Goal: Task Accomplishment & Management: Manage account settings

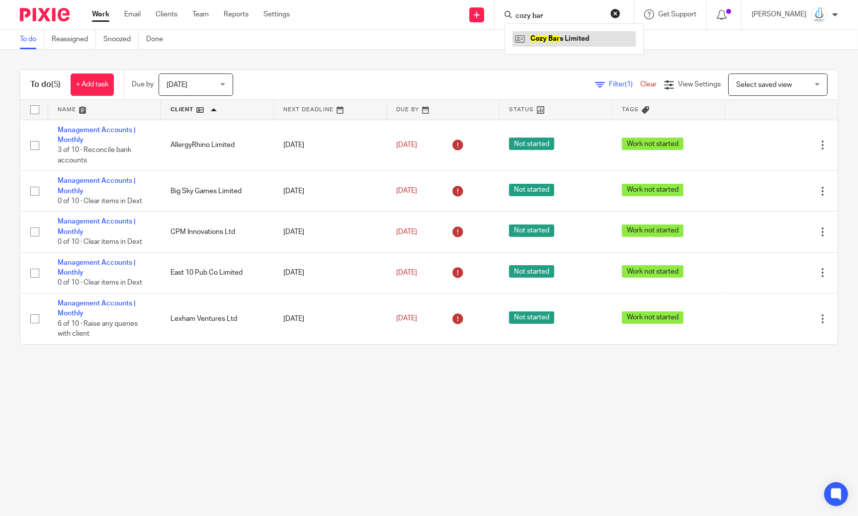
type input "cozy bar"
click at [566, 40] on link at bounding box center [573, 38] width 123 height 15
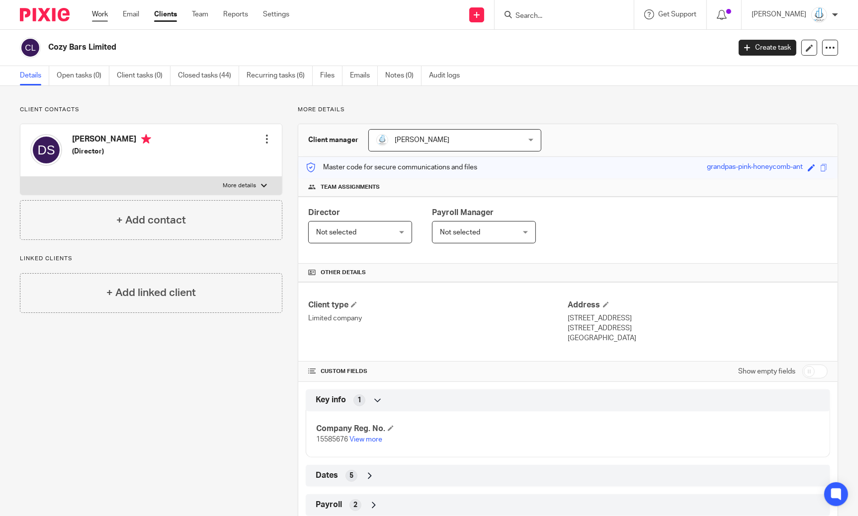
click at [105, 18] on link "Work" at bounding box center [100, 14] width 16 height 10
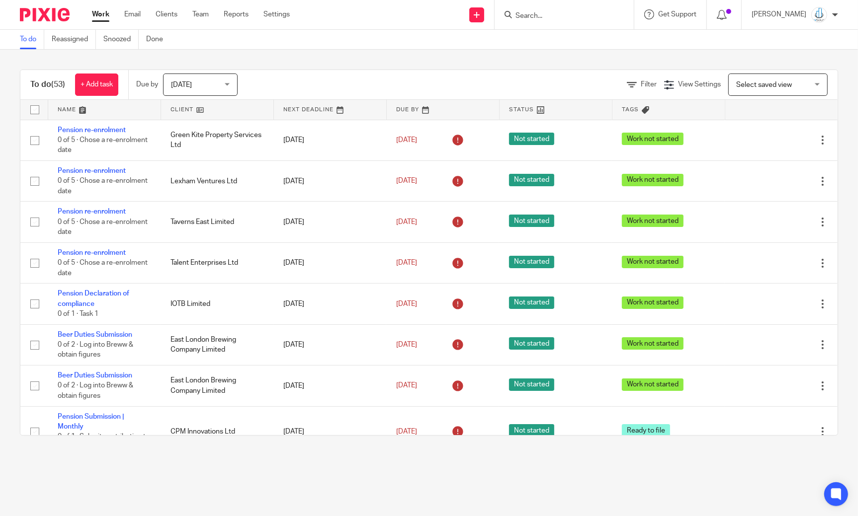
click at [736, 85] on span "Select saved view" at bounding box center [764, 84] width 56 height 7
click at [627, 83] on icon at bounding box center [632, 85] width 10 height 10
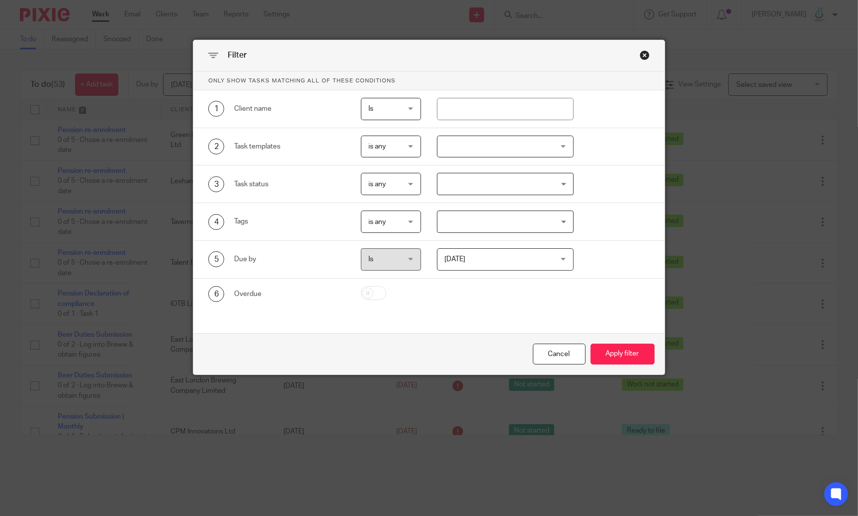
click at [640, 54] on div "Close this dialog window" at bounding box center [644, 55] width 10 height 10
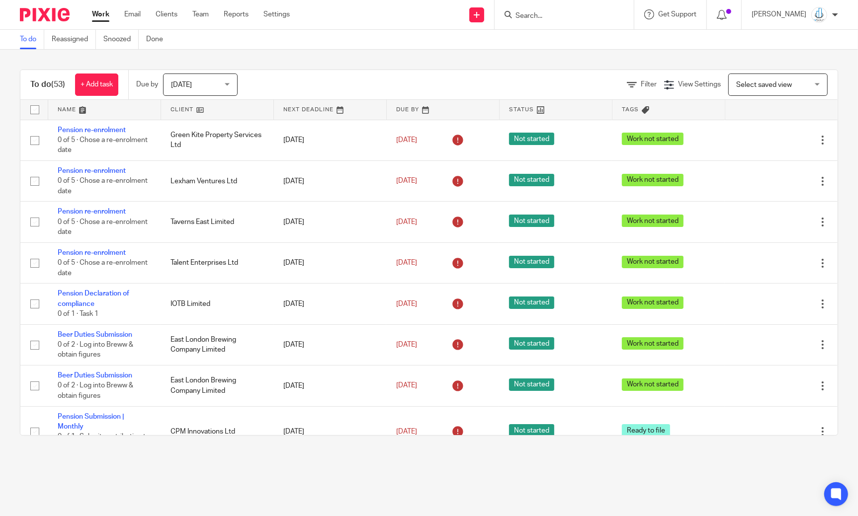
click at [736, 94] on span "Select saved view" at bounding box center [772, 84] width 73 height 21
click at [534, 82] on div "Filter View Settings View Settings Manage saved views Select saved view Select …" at bounding box center [546, 85] width 582 height 22
click at [627, 88] on icon at bounding box center [632, 85] width 10 height 10
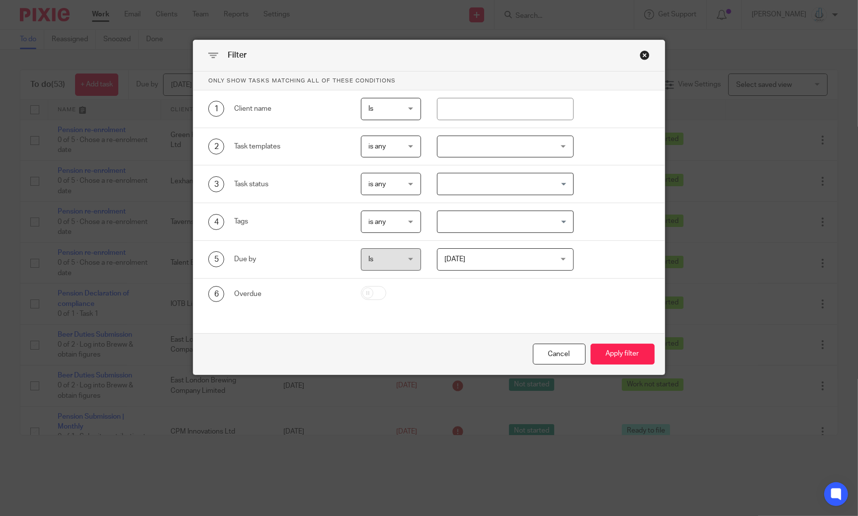
click at [505, 151] on div at bounding box center [505, 147] width 137 height 22
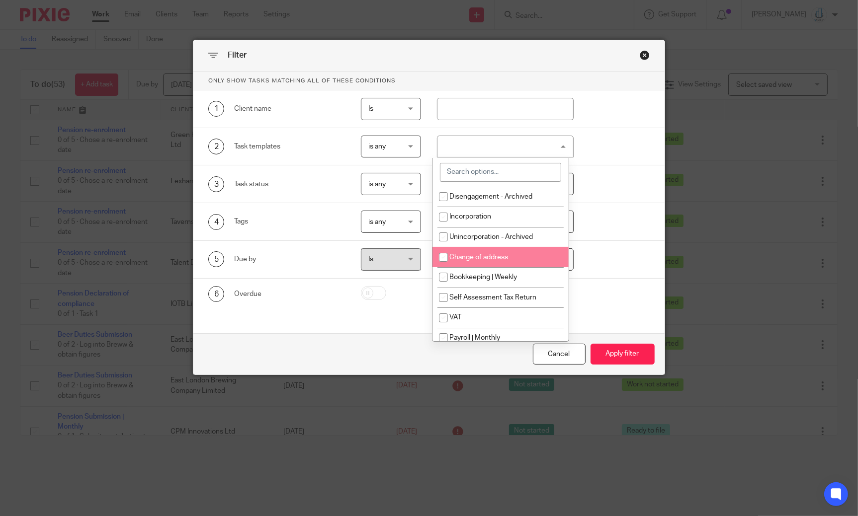
scroll to position [12, 0]
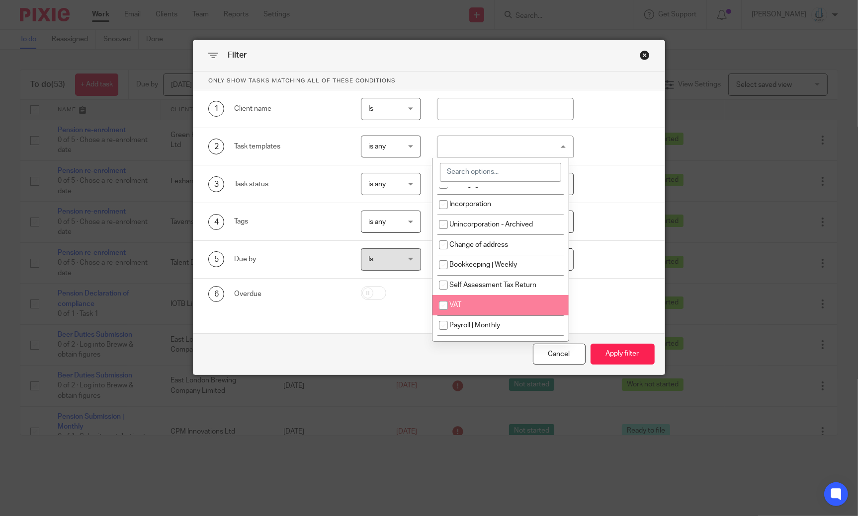
click at [458, 304] on span "VAT" at bounding box center [455, 305] width 12 height 7
checkbox input "true"
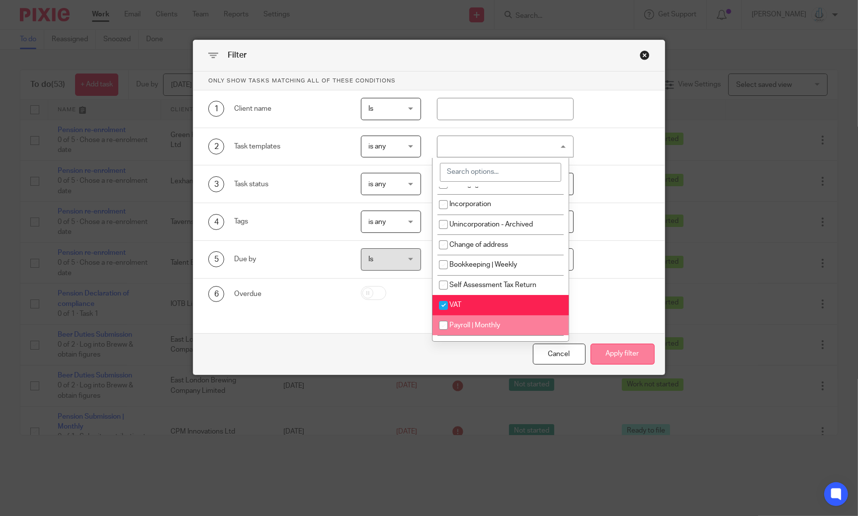
click at [594, 346] on button "Apply filter" at bounding box center [622, 354] width 64 height 21
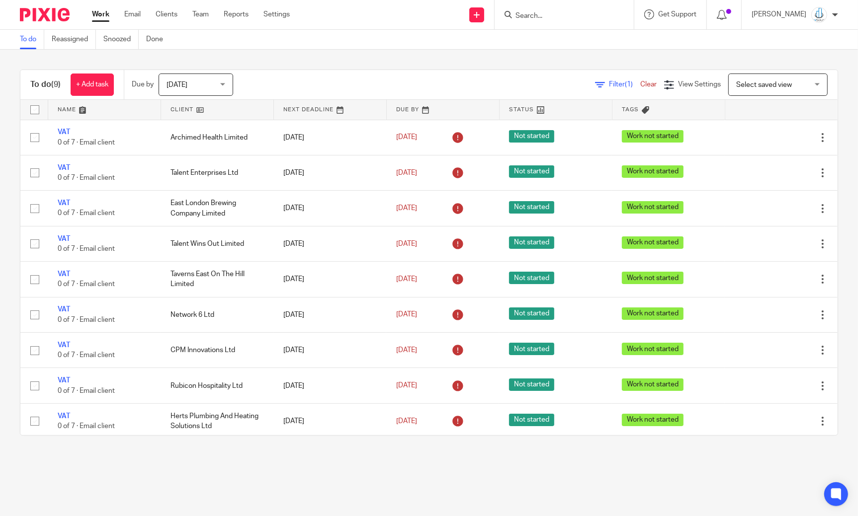
click at [208, 91] on span "[DATE]" at bounding box center [192, 84] width 53 height 21
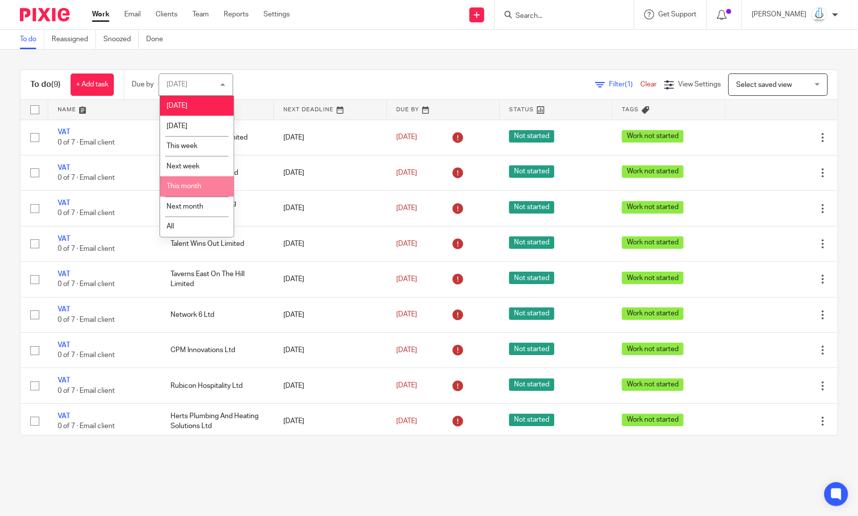
click at [196, 190] on span "This month" at bounding box center [183, 186] width 35 height 7
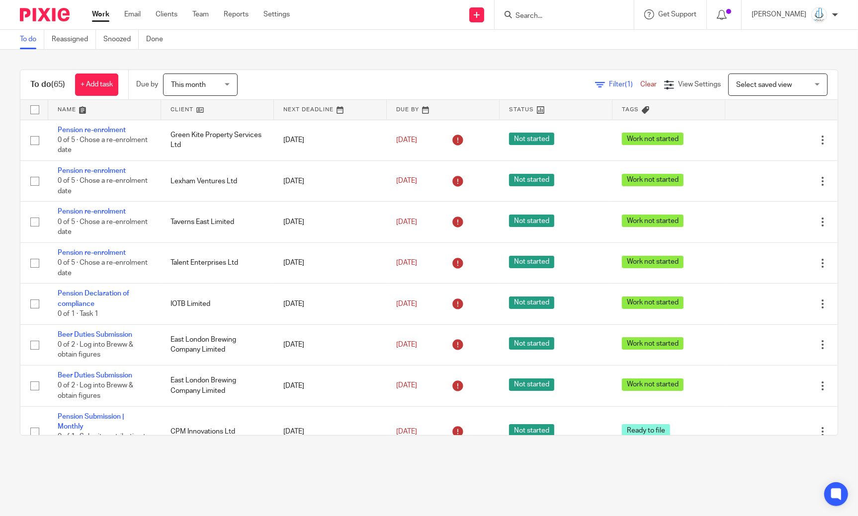
click at [798, 79] on div "Select saved view Select saved view" at bounding box center [777, 85] width 99 height 22
click at [770, 56] on div "To do (65) + Add task Due by This month This month Today Tomorrow This week Nex…" at bounding box center [429, 253] width 858 height 406
click at [678, 82] on span "View Settings" at bounding box center [699, 84] width 43 height 7
click at [652, 153] on span "Manage saved views" at bounding box center [634, 151] width 64 height 7
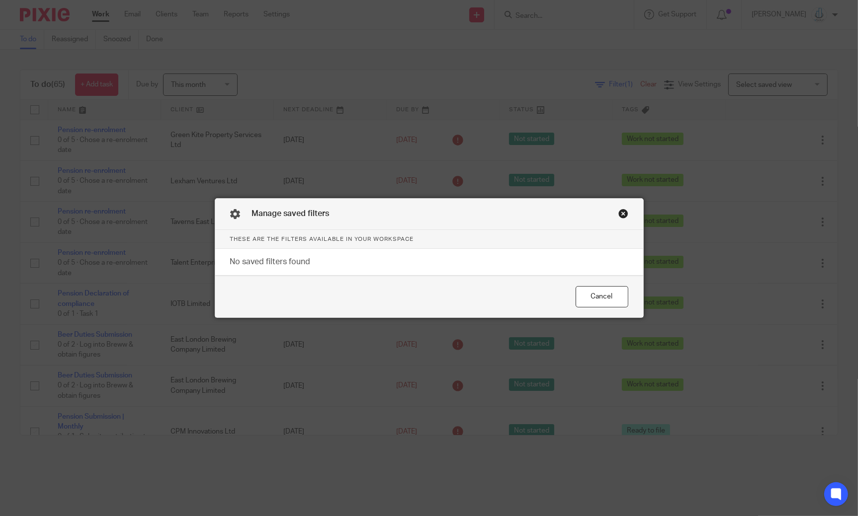
click at [618, 216] on div "Close this dialog window" at bounding box center [623, 214] width 10 height 10
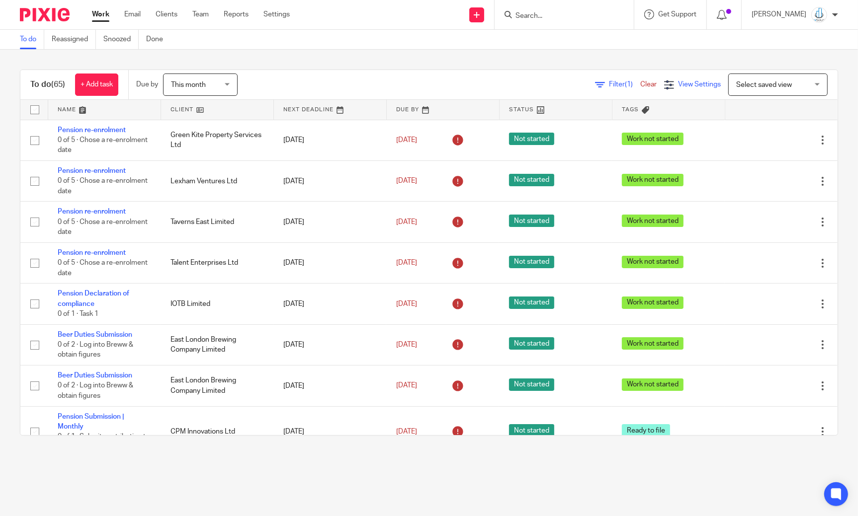
click at [664, 84] on div "View Settings" at bounding box center [692, 85] width 57 height 10
click at [643, 125] on link "Save" at bounding box center [642, 127] width 18 height 8
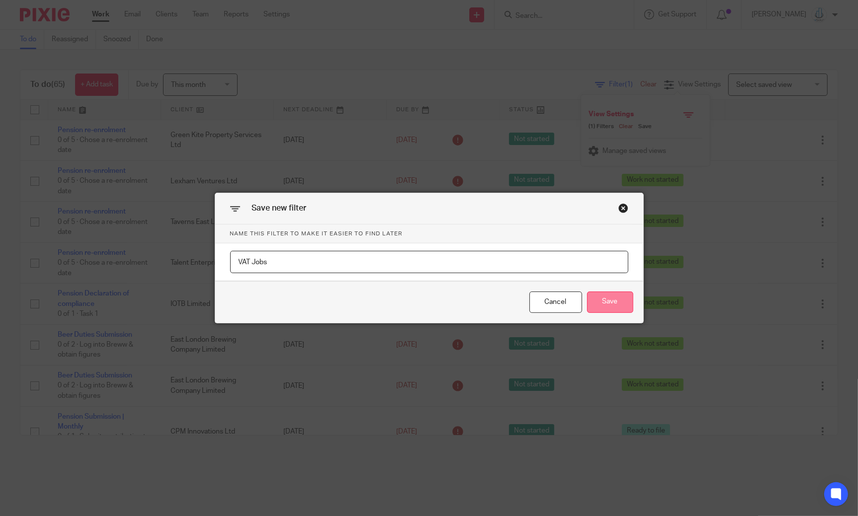
type input "VAT Jobs"
click at [613, 306] on button "Save" at bounding box center [610, 302] width 46 height 21
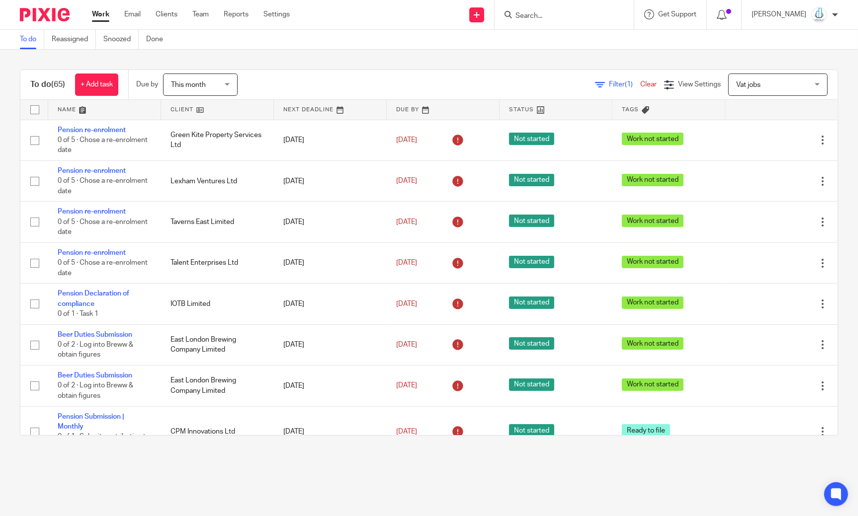
click at [736, 76] on span "Vat jobs" at bounding box center [772, 84] width 73 height 21
click at [664, 80] on icon at bounding box center [669, 85] width 10 height 10
click at [625, 129] on link "Clear" at bounding box center [623, 127] width 19 height 8
click at [678, 81] on span "View Settings" at bounding box center [699, 84] width 43 height 7
click at [627, 82] on icon at bounding box center [632, 85] width 10 height 10
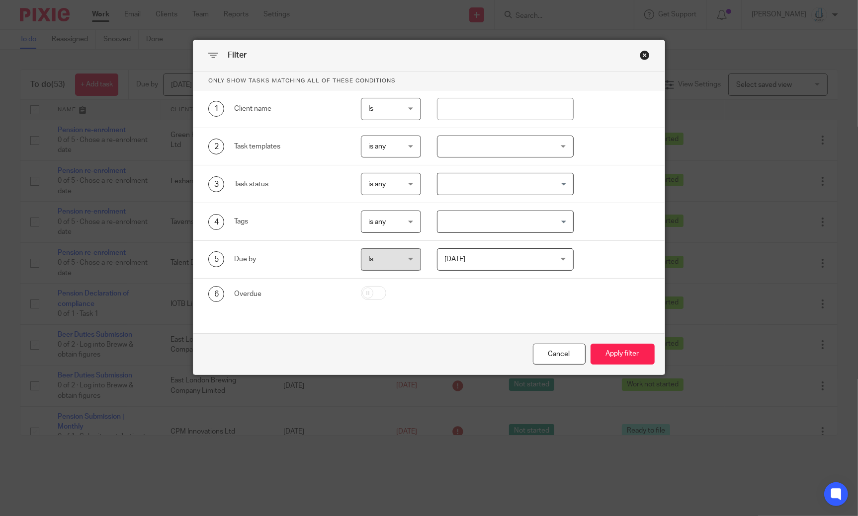
click at [496, 150] on div at bounding box center [505, 147] width 137 height 22
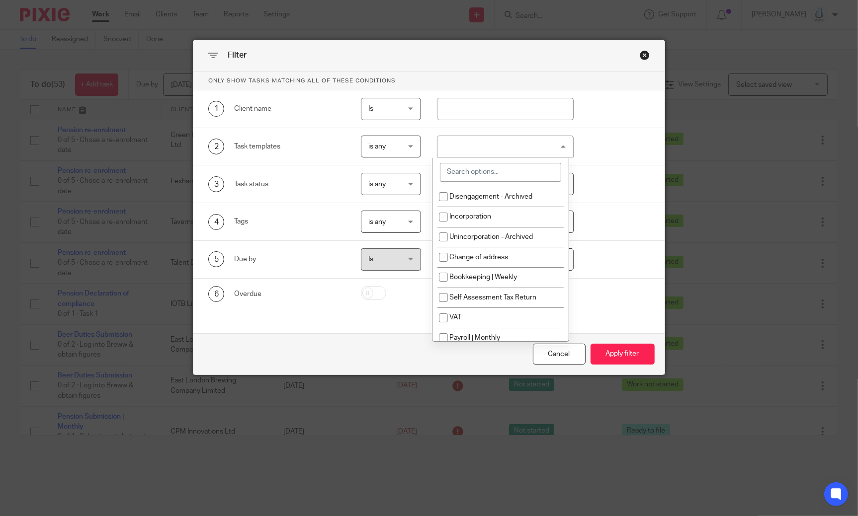
click at [492, 176] on input "search" at bounding box center [500, 172] width 121 height 19
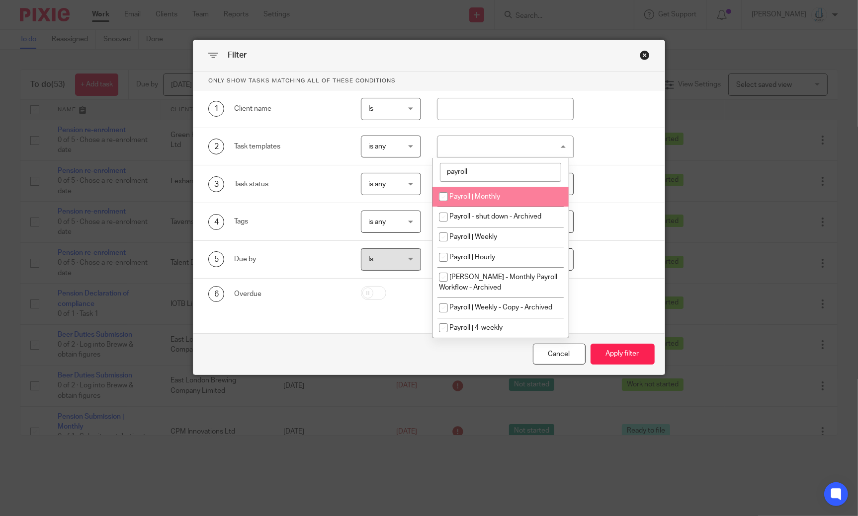
type input "payroll"
click at [483, 198] on span "Payroll | Monthly" at bounding box center [474, 196] width 51 height 7
checkbox input "true"
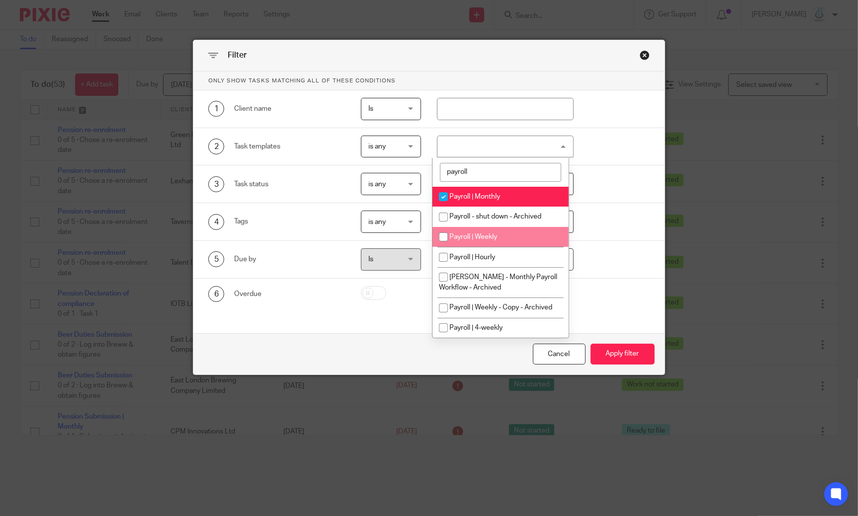
click at [485, 236] on span "Payroll | Weekly" at bounding box center [473, 237] width 48 height 7
checkbox input "true"
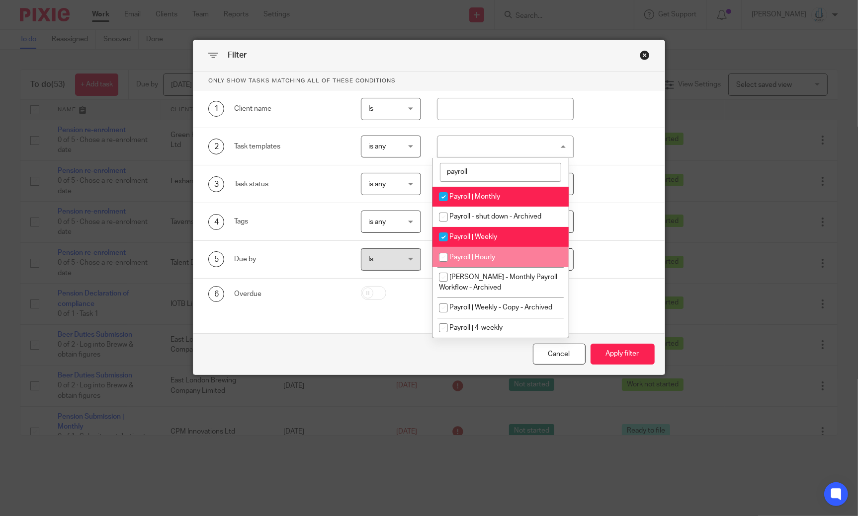
click at [482, 252] on li "Payroll | Hourly" at bounding box center [500, 257] width 136 height 20
checkbox input "true"
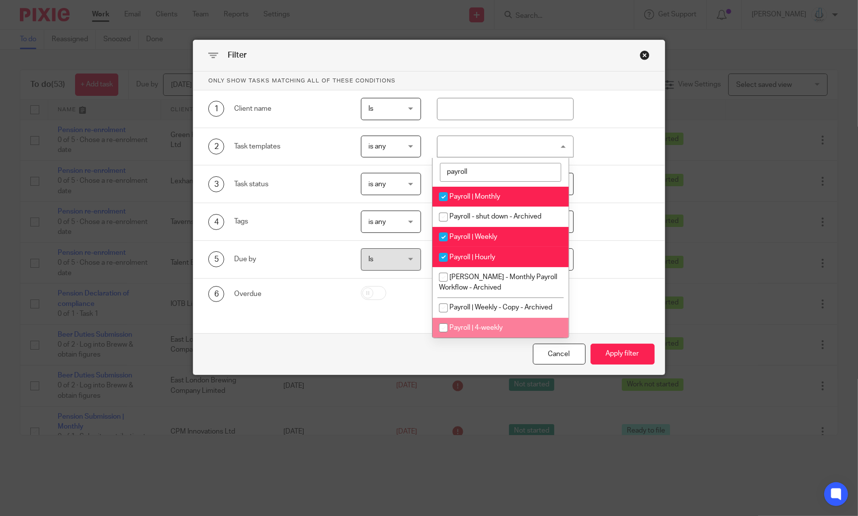
click at [484, 331] on span "Payroll | 4-weekly" at bounding box center [475, 327] width 53 height 7
checkbox input "true"
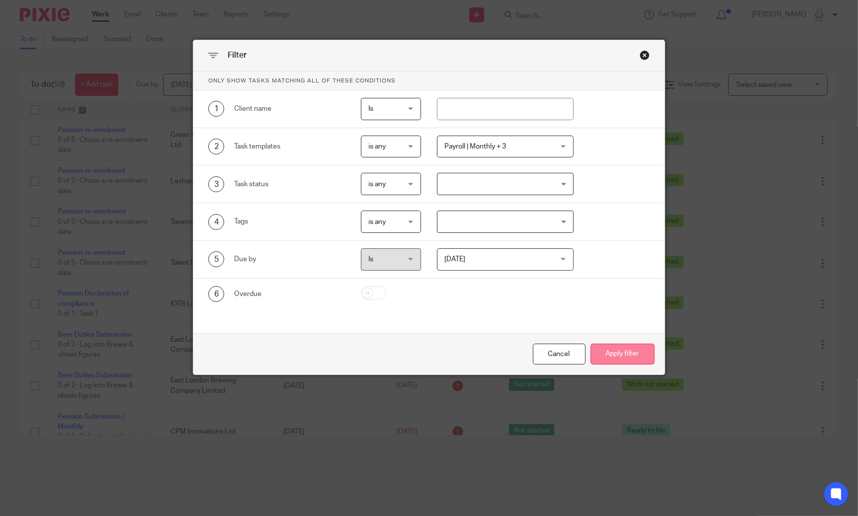
click at [610, 359] on button "Apply filter" at bounding box center [622, 354] width 64 height 21
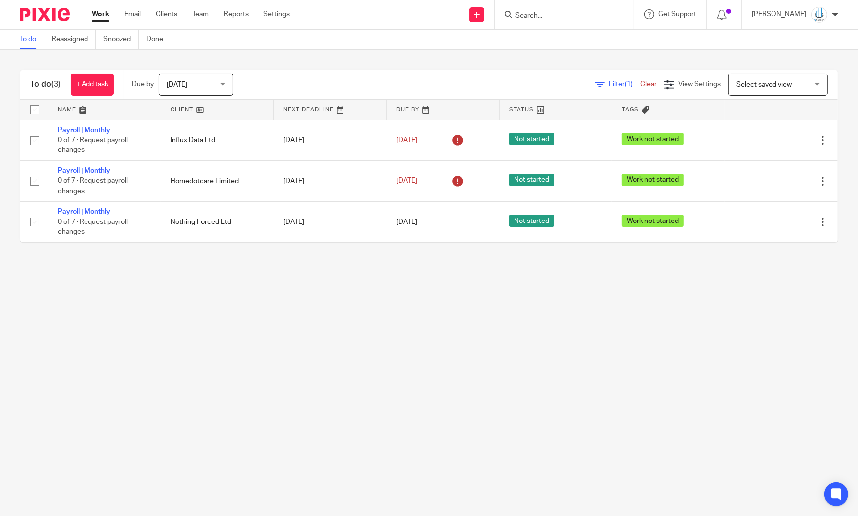
click at [190, 97] on div "Due by Today Today Today Tomorrow This week Next week This month Next month All…" at bounding box center [187, 84] width 127 height 29
click at [192, 93] on span "[DATE]" at bounding box center [192, 84] width 53 height 21
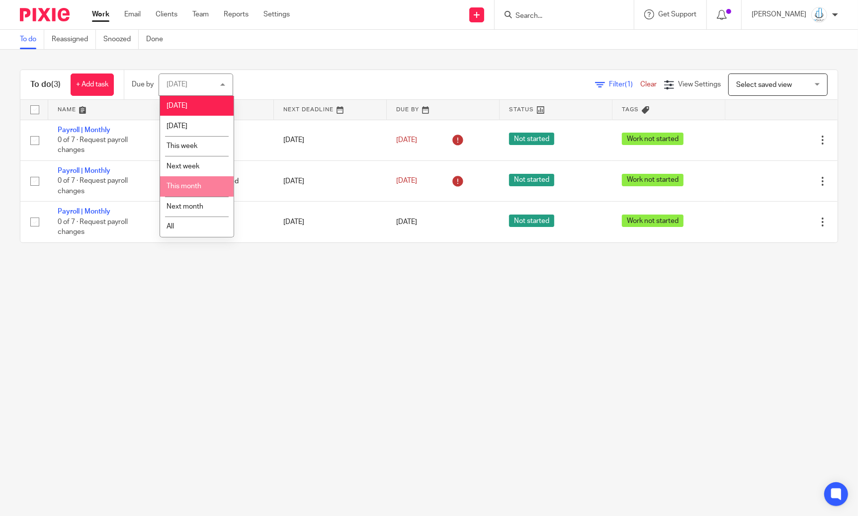
click at [197, 183] on li "This month" at bounding box center [197, 186] width 74 height 20
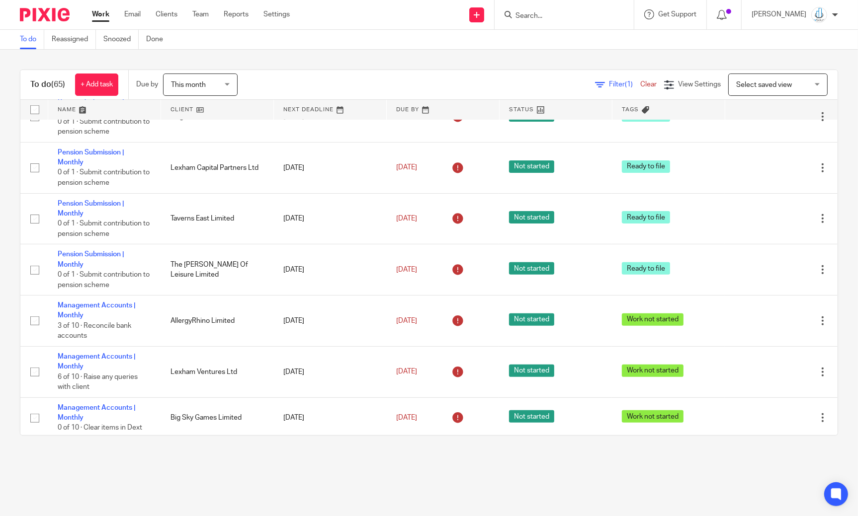
scroll to position [292, 0]
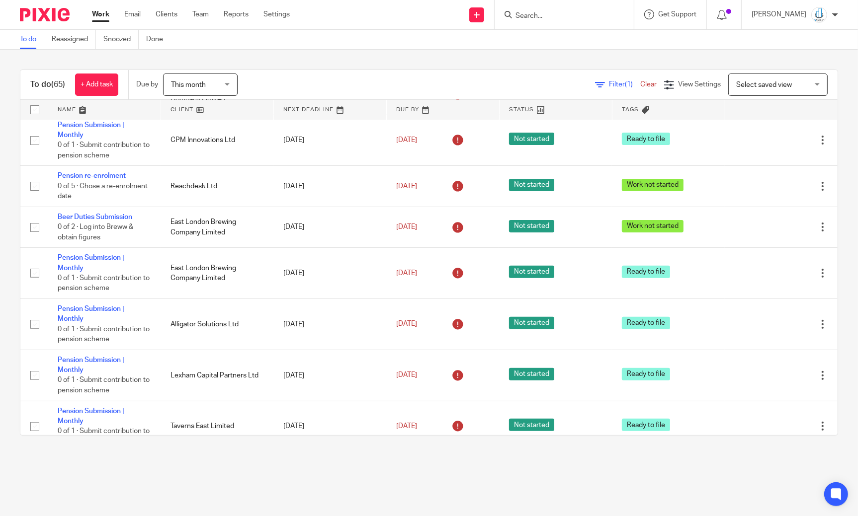
click at [599, 71] on div "To do (65) + Add task Due by This month This month Today Tomorrow This week Nex…" at bounding box center [428, 85] width 817 height 30
click at [595, 88] on div "Filter (1) Clear" at bounding box center [629, 85] width 69 height 10
click at [595, 78] on div "Filter (1) Clear View Settings View Settings (1) Filters Clear Save Manage save…" at bounding box center [546, 85] width 582 height 22
click at [609, 85] on span "Filter (1)" at bounding box center [624, 84] width 31 height 7
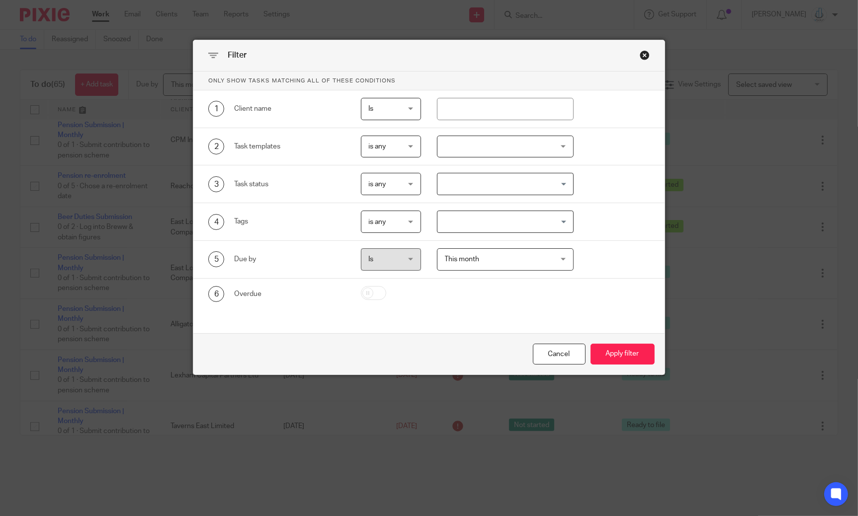
click at [503, 150] on div at bounding box center [505, 147] width 137 height 22
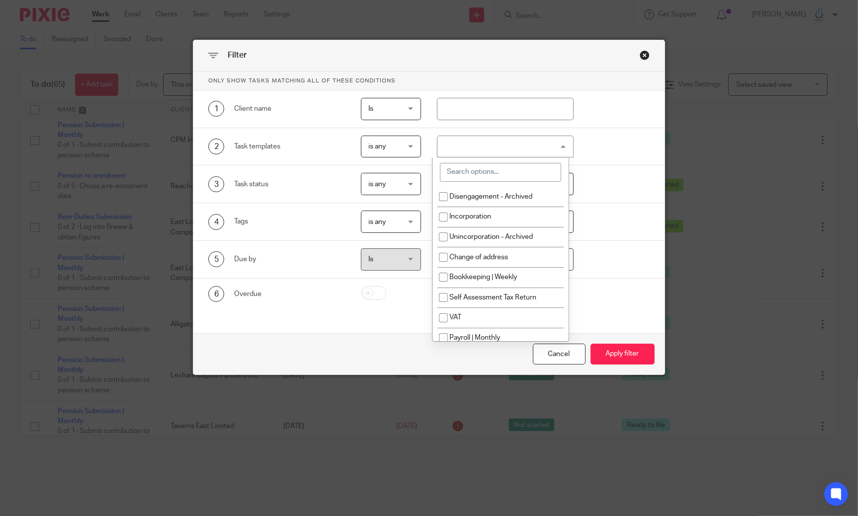
click at [503, 174] on input "search" at bounding box center [500, 172] width 121 height 19
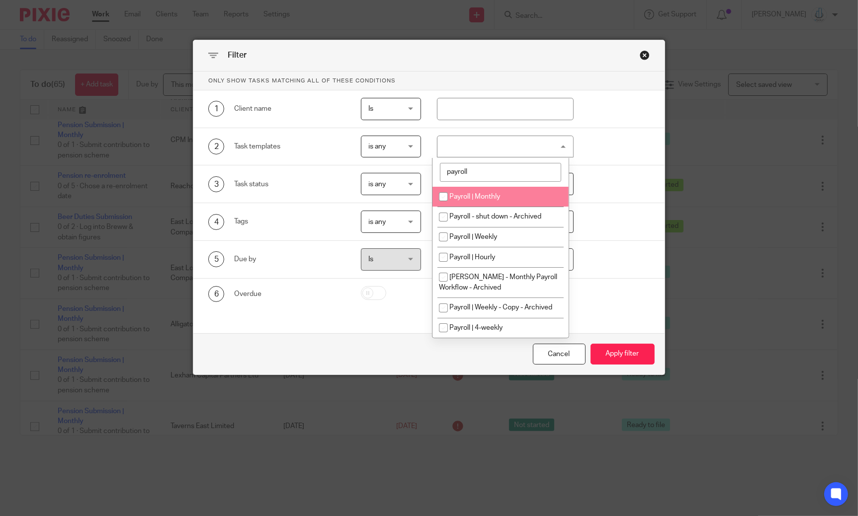
type input "payroll"
click at [493, 191] on li "Payroll | Monthly" at bounding box center [500, 197] width 136 height 20
checkbox input "true"
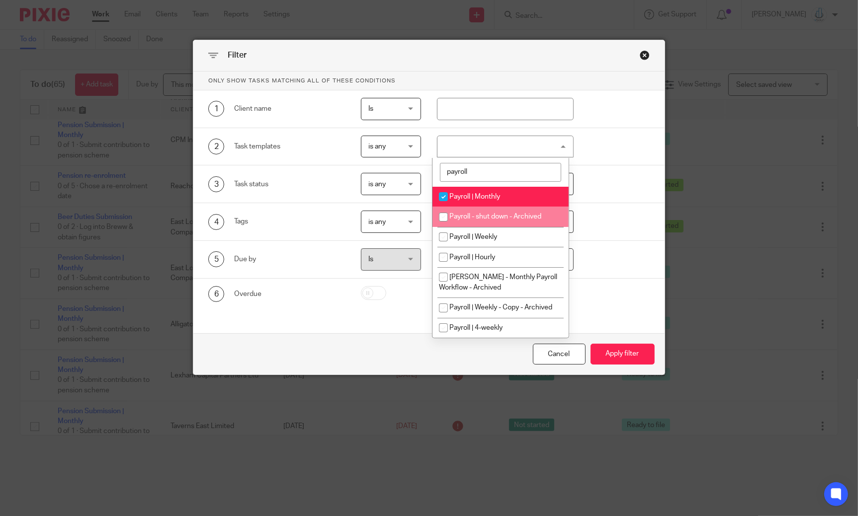
click at [482, 227] on li "Payroll - shut down - Archived" at bounding box center [500, 217] width 136 height 20
click at [486, 218] on span "Payroll - shut down - Archived" at bounding box center [495, 216] width 92 height 7
checkbox input "false"
click at [484, 236] on span "Payroll | Weekly" at bounding box center [473, 237] width 48 height 7
checkbox input "true"
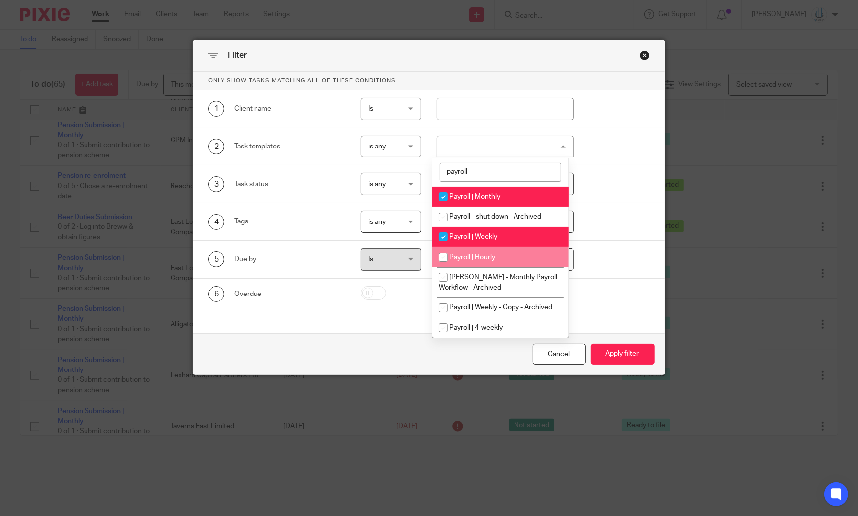
click at [484, 251] on li "Payroll | Hourly" at bounding box center [500, 257] width 136 height 20
checkbox input "true"
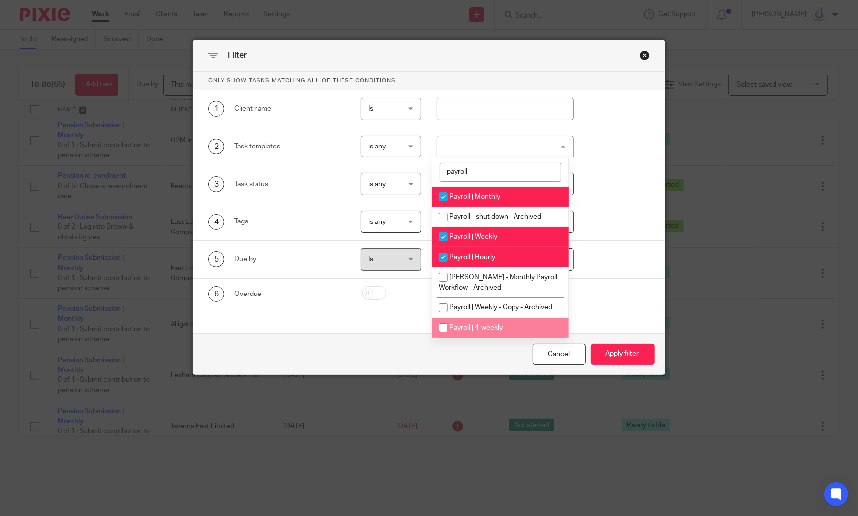
click at [488, 328] on span "Payroll | 4-weekly" at bounding box center [475, 327] width 53 height 7
checkbox input "true"
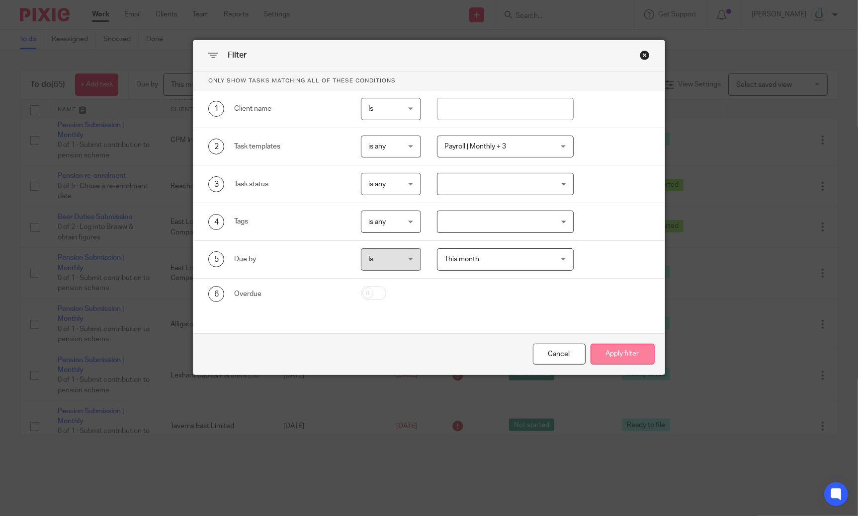
click at [597, 351] on button "Apply filter" at bounding box center [622, 354] width 64 height 21
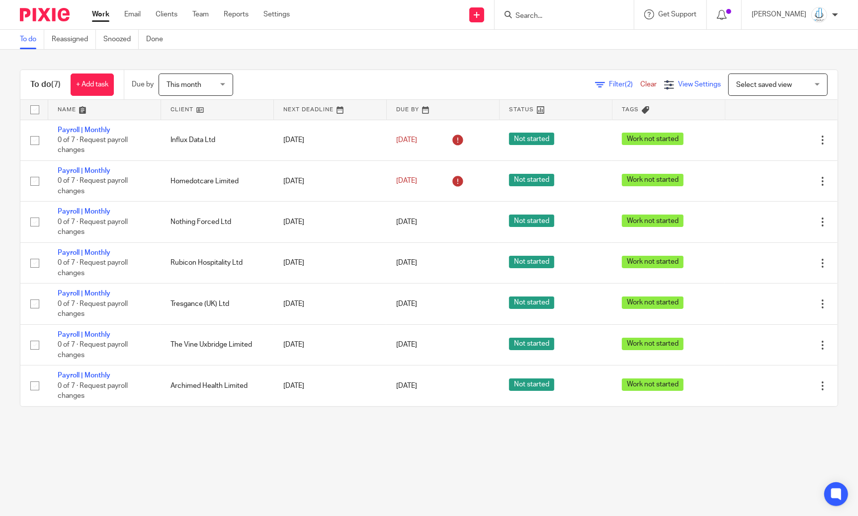
click at [664, 84] on icon at bounding box center [669, 85] width 10 height 10
click at [643, 125] on link "Save" at bounding box center [642, 127] width 18 height 8
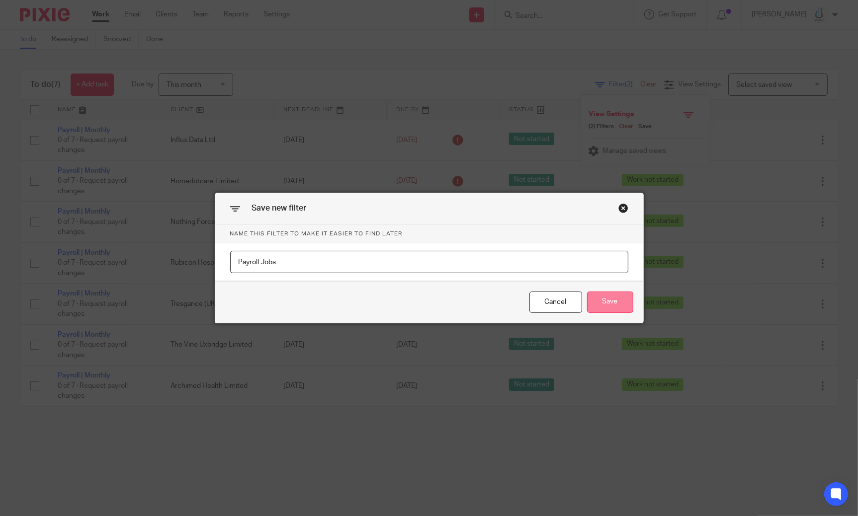
type input "Payroll Jobs"
click at [614, 307] on button "Save" at bounding box center [610, 302] width 46 height 21
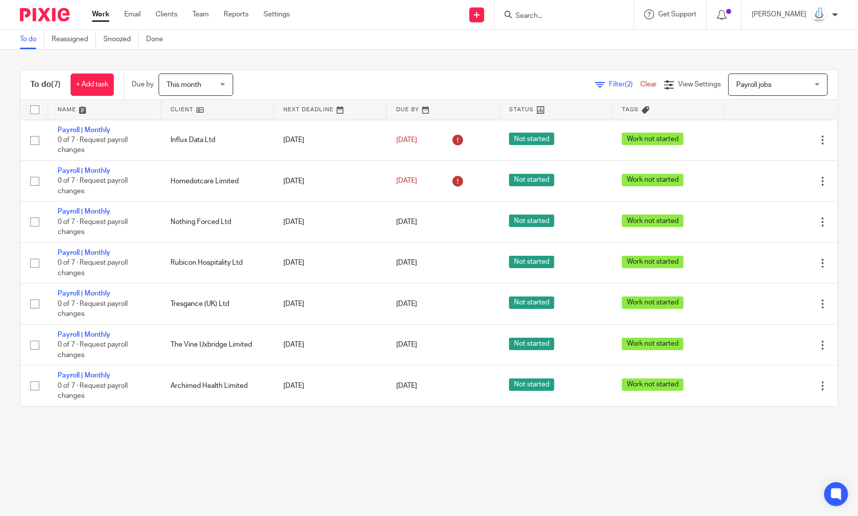
click at [609, 85] on span "Filter (2)" at bounding box center [624, 84] width 31 height 7
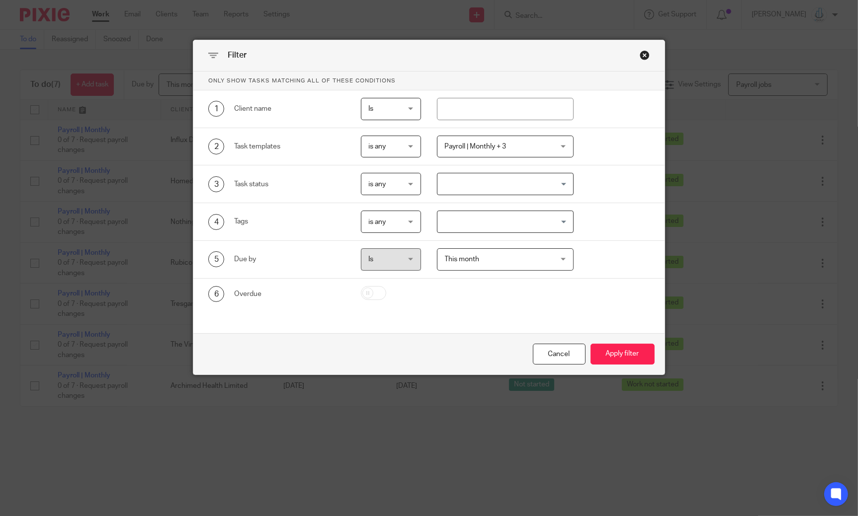
click at [519, 148] on span "Payroll | Monthly + 3" at bounding box center [496, 146] width 102 height 21
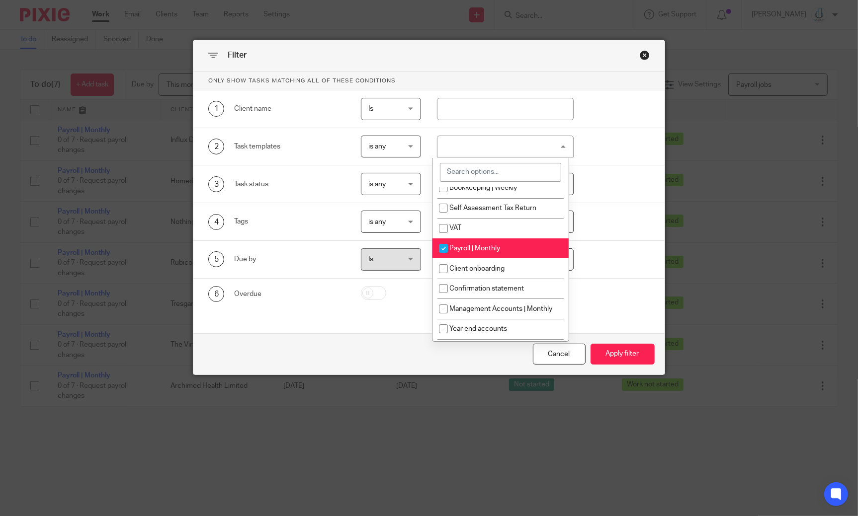
scroll to position [94, 0]
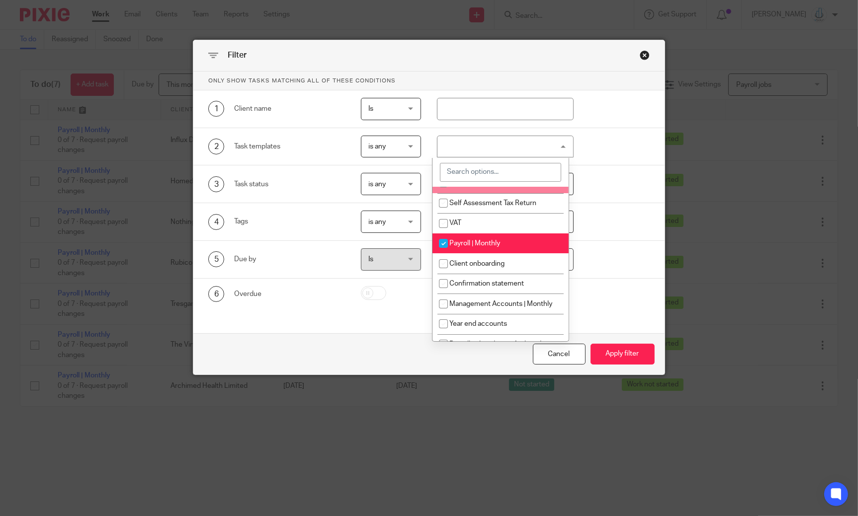
click at [486, 174] on input "search" at bounding box center [500, 172] width 121 height 19
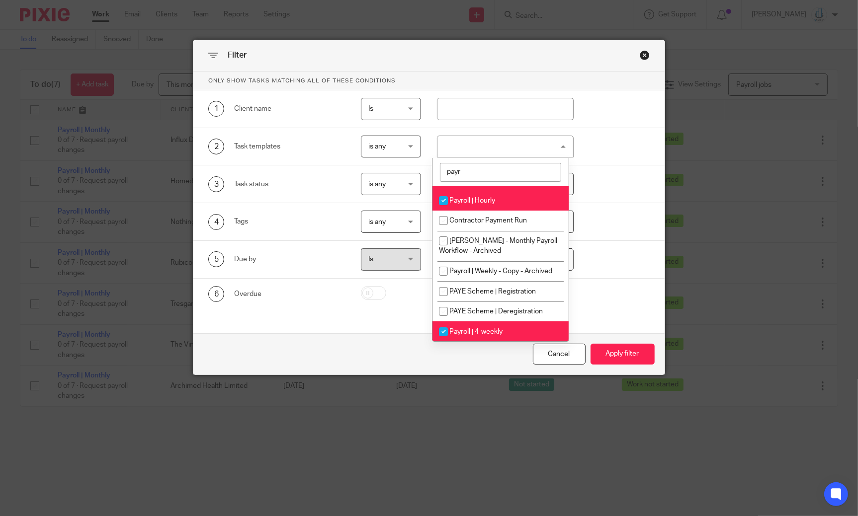
scroll to position [11, 0]
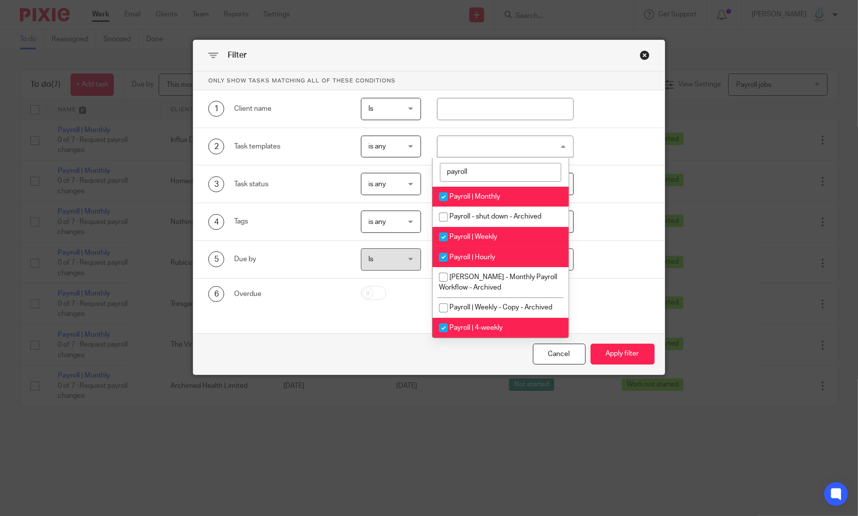
type input "payroll"
click at [470, 325] on li "Payroll | 4-weekly" at bounding box center [500, 328] width 136 height 20
checkbox input "false"
click at [464, 252] on li "Payroll | Hourly" at bounding box center [500, 257] width 136 height 20
checkbox input "false"
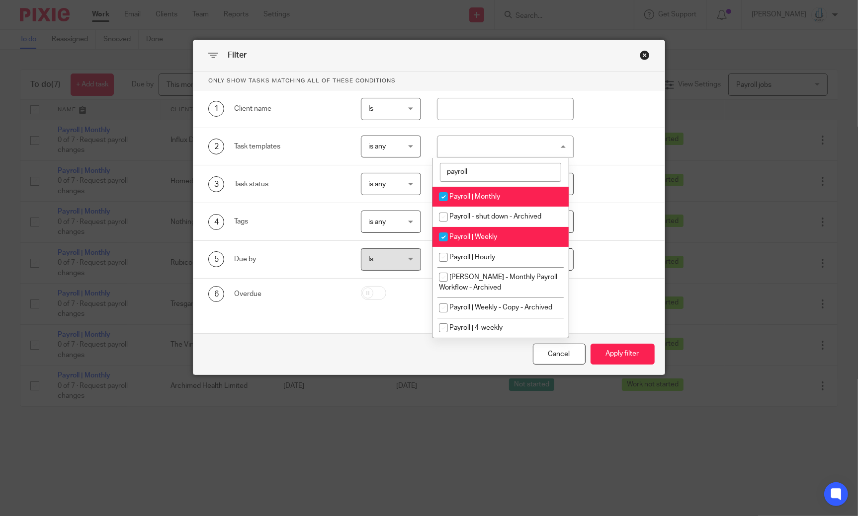
click at [464, 235] on li "Payroll | Weekly" at bounding box center [500, 237] width 136 height 20
checkbox input "false"
click at [465, 192] on li "Payroll | Monthly" at bounding box center [500, 197] width 136 height 20
checkbox input "false"
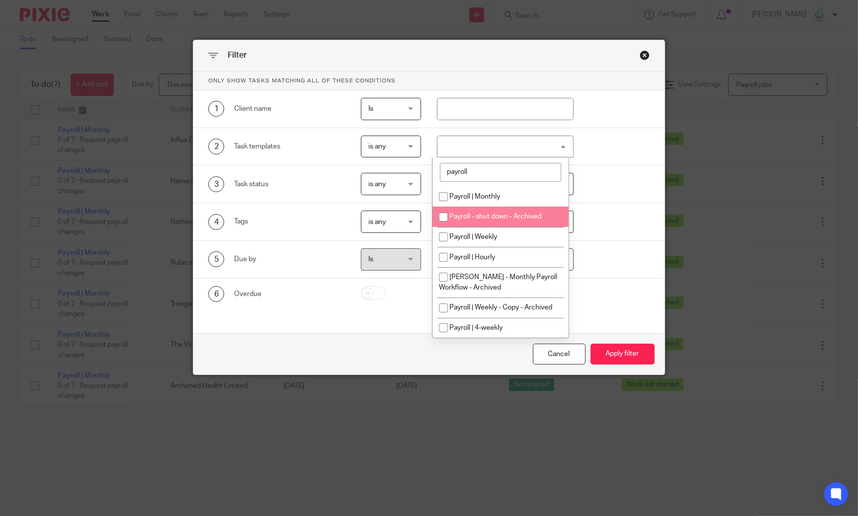
click at [599, 227] on div "4 Tags is any is any is any is all is none is_any Loading..." at bounding box center [421, 222] width 457 height 22
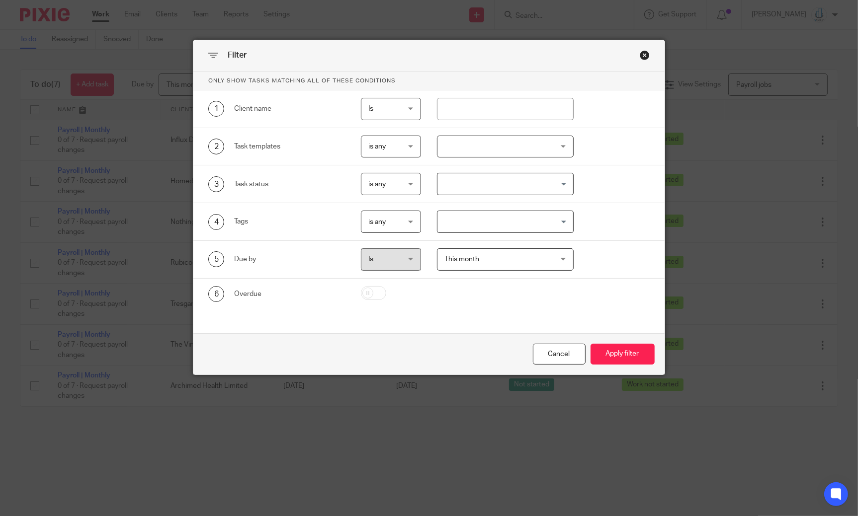
click at [541, 191] on input "Search for option" at bounding box center [502, 183] width 129 height 17
click at [533, 139] on div at bounding box center [505, 147] width 137 height 22
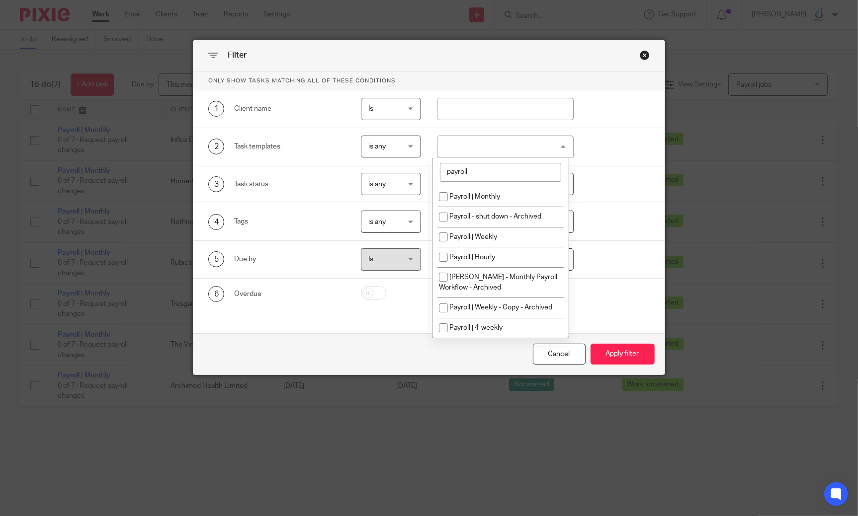
click at [505, 175] on input "payroll" at bounding box center [500, 172] width 121 height 19
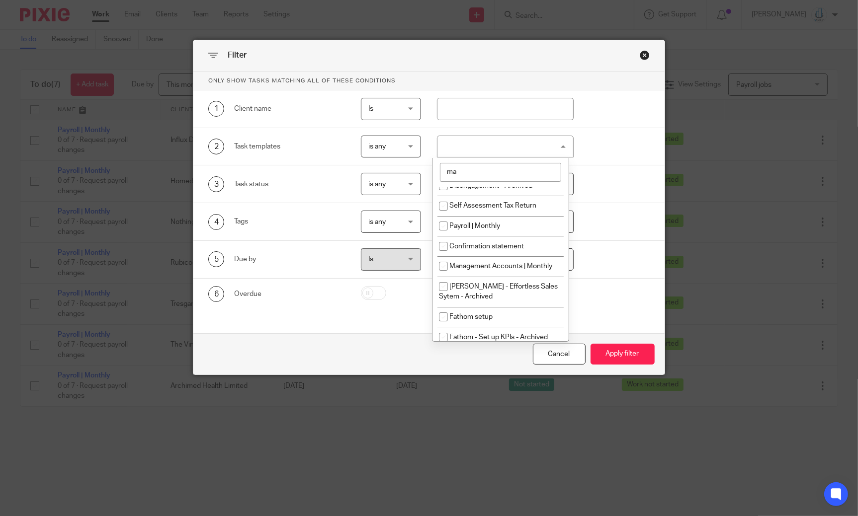
scroll to position [0, 0]
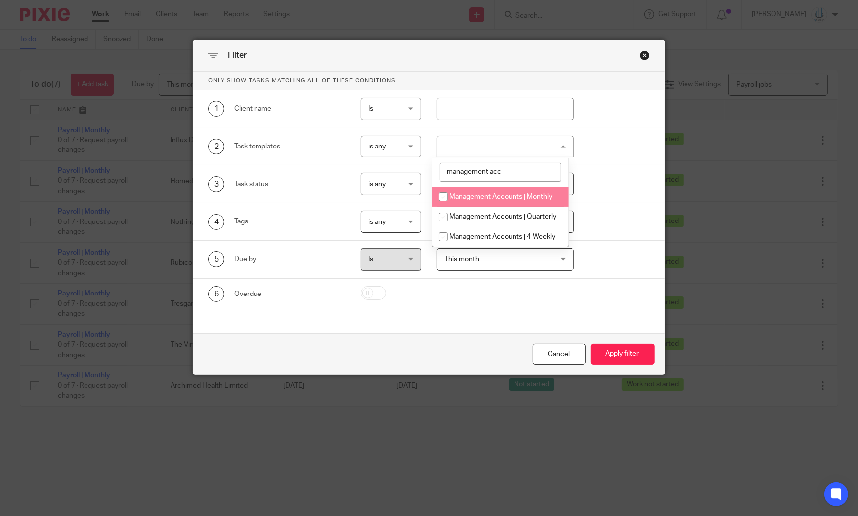
type input "management acc"
click at [483, 196] on span "Management Accounts | Monthly" at bounding box center [500, 196] width 103 height 7
checkbox input "true"
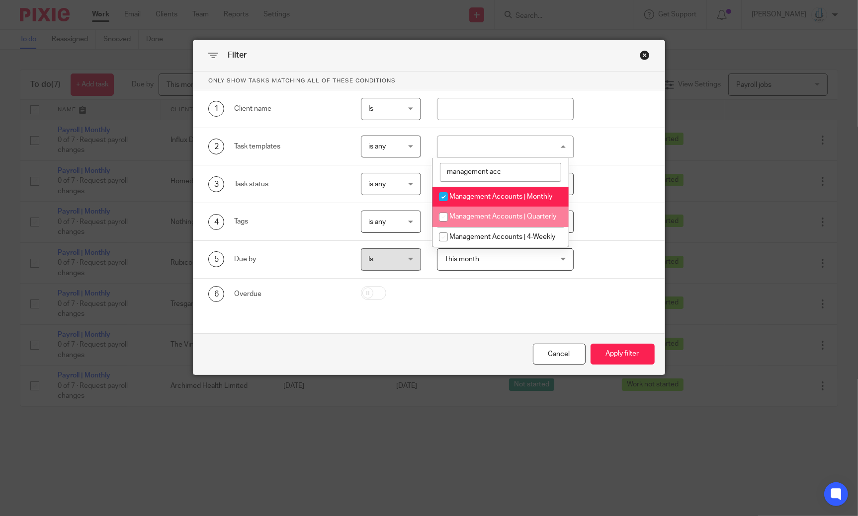
click at [481, 222] on li "Management Accounts | Quarterly" at bounding box center [500, 217] width 136 height 20
checkbox input "true"
click at [481, 240] on span "Management Accounts | 4-Weekly" at bounding box center [502, 237] width 106 height 7
checkbox input "true"
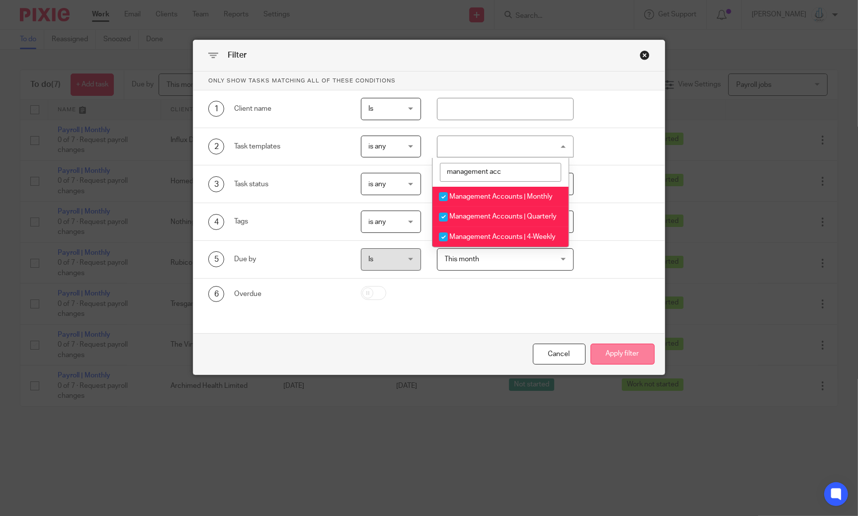
click at [612, 355] on button "Apply filter" at bounding box center [622, 354] width 64 height 21
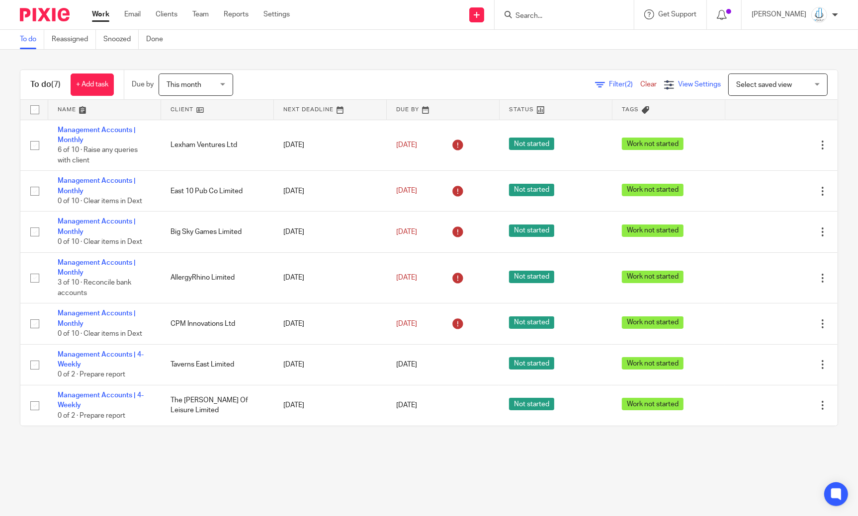
click at [678, 81] on span "View Settings" at bounding box center [699, 84] width 43 height 7
click at [645, 125] on link "Save" at bounding box center [642, 127] width 18 height 8
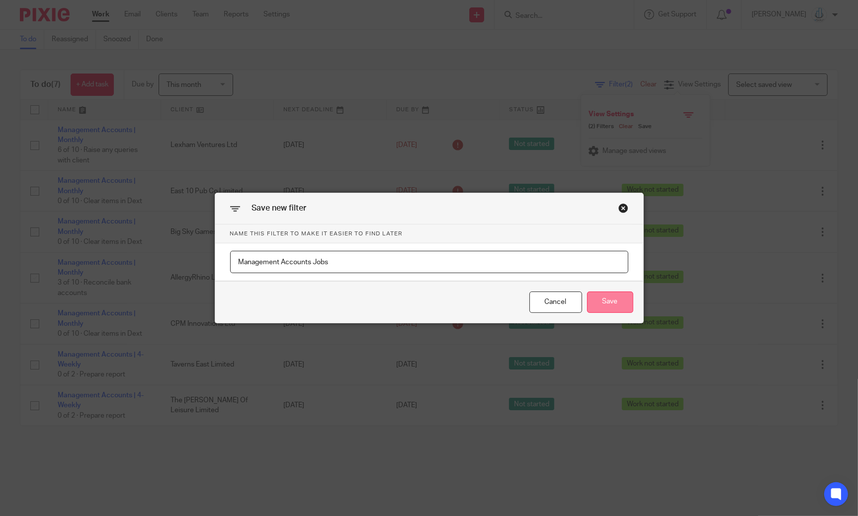
type input "Management Accounts Jobs"
click at [606, 302] on button "Save" at bounding box center [610, 302] width 46 height 21
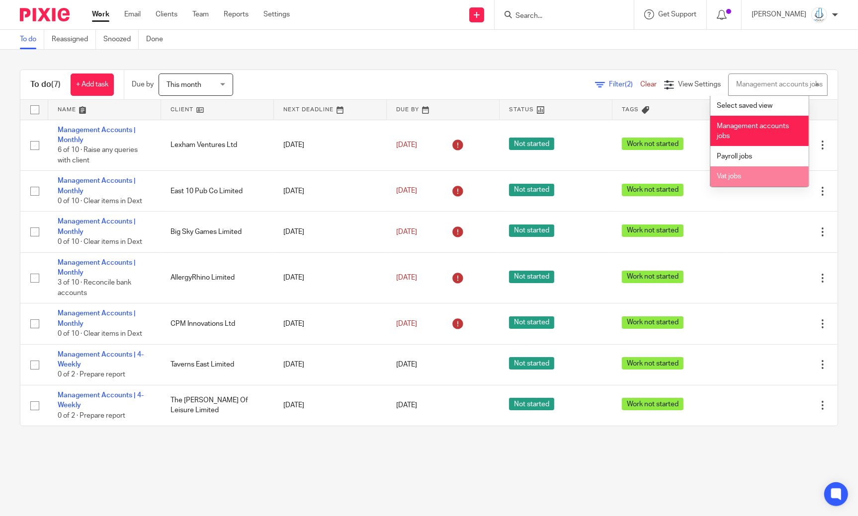
click at [749, 177] on li "Vat jobs" at bounding box center [759, 176] width 98 height 20
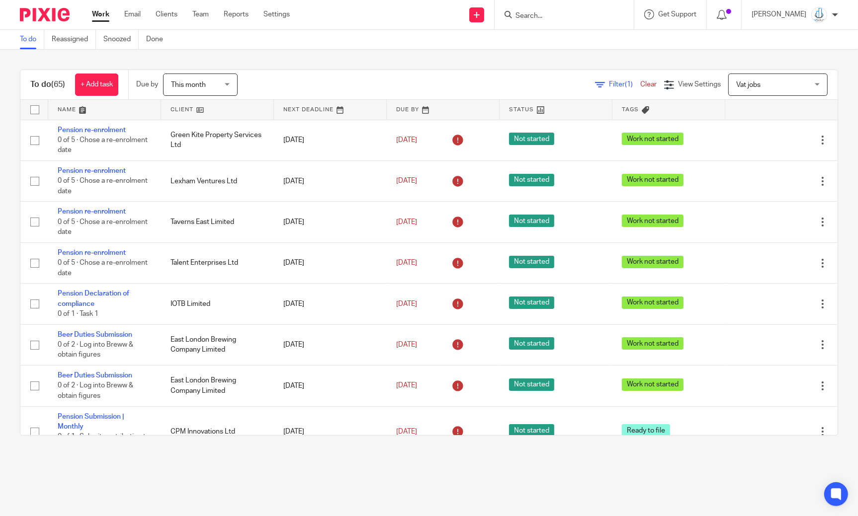
click at [181, 115] on link at bounding box center [217, 110] width 112 height 20
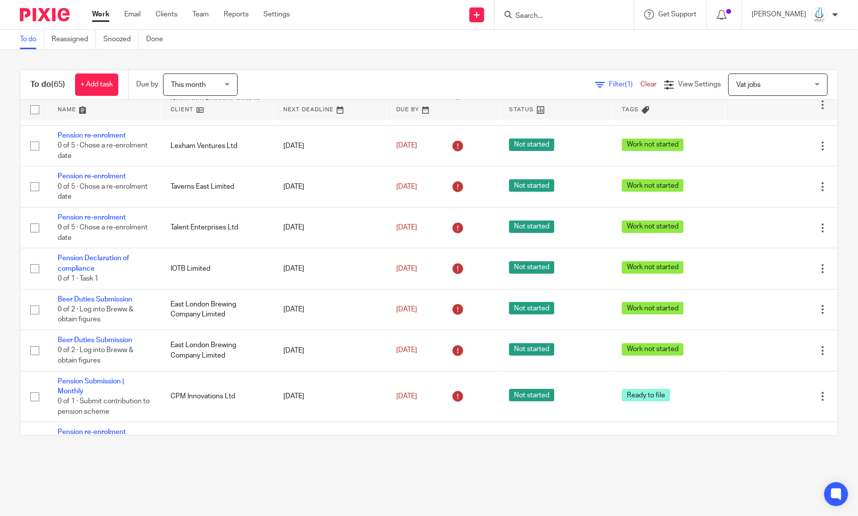
scroll to position [38, 0]
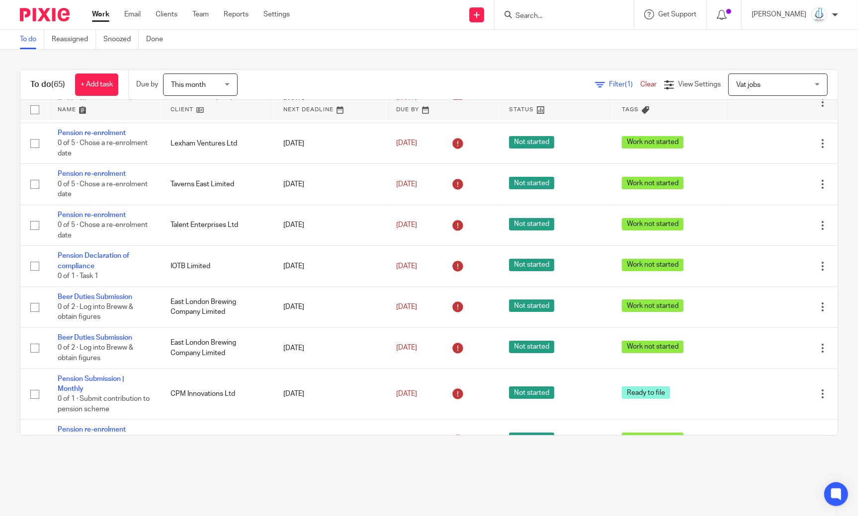
click at [609, 85] on span "Filter (1)" at bounding box center [624, 84] width 31 height 7
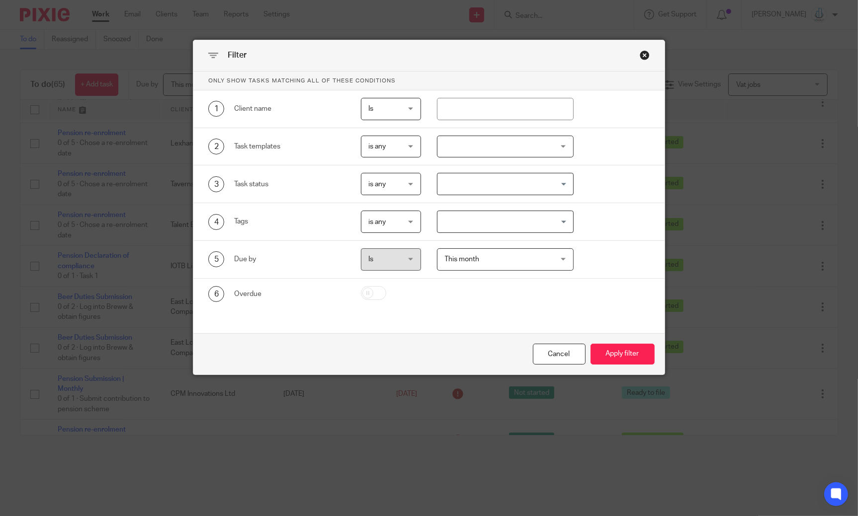
click at [646, 53] on div "Filter" at bounding box center [428, 55] width 471 height 31
click at [640, 53] on div "Close this dialog window" at bounding box center [644, 55] width 10 height 10
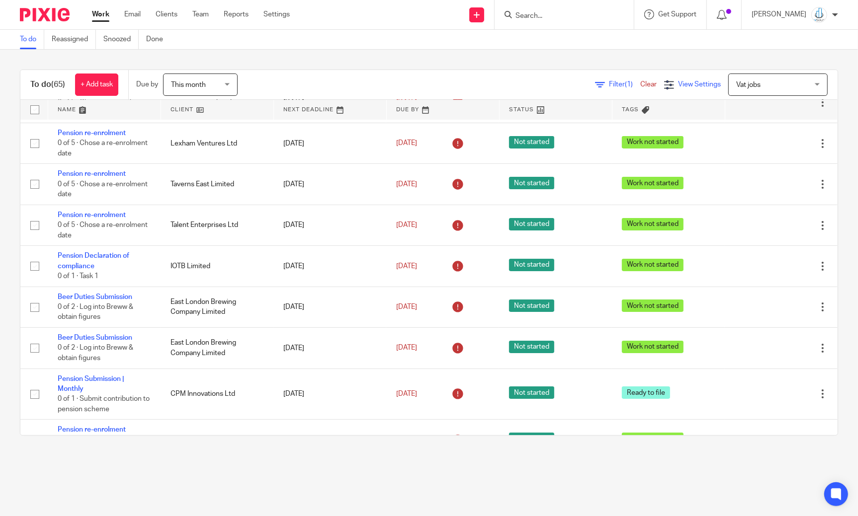
click at [678, 87] on span "View Settings" at bounding box center [699, 84] width 43 height 7
click at [642, 155] on span "Manage saved views" at bounding box center [634, 151] width 64 height 7
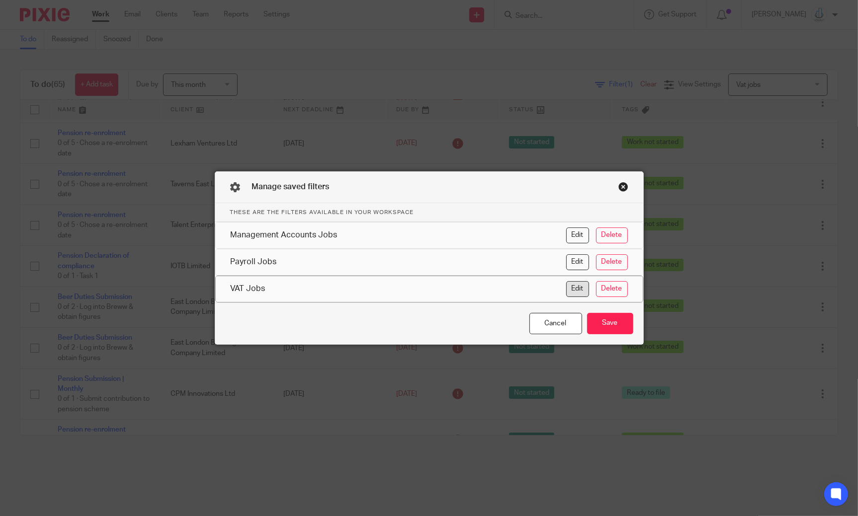
click at [574, 290] on button "Edit" at bounding box center [577, 289] width 23 height 16
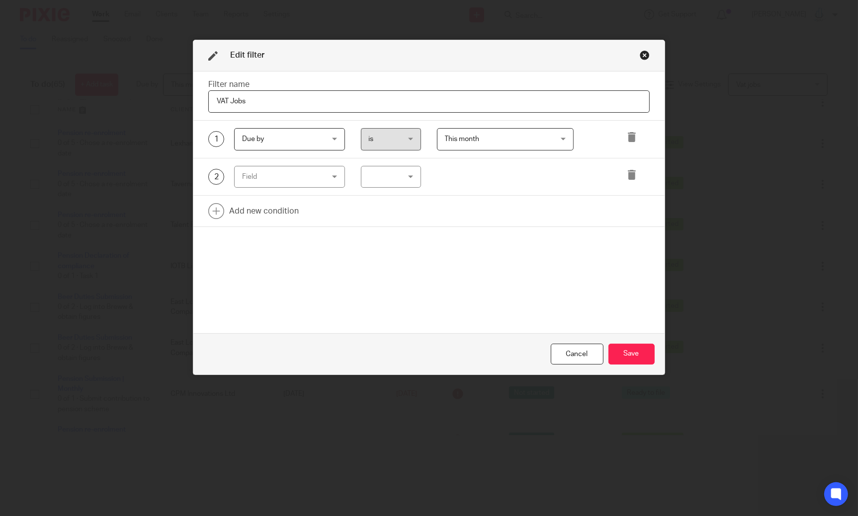
click at [284, 179] on div "Field" at bounding box center [283, 176] width 82 height 21
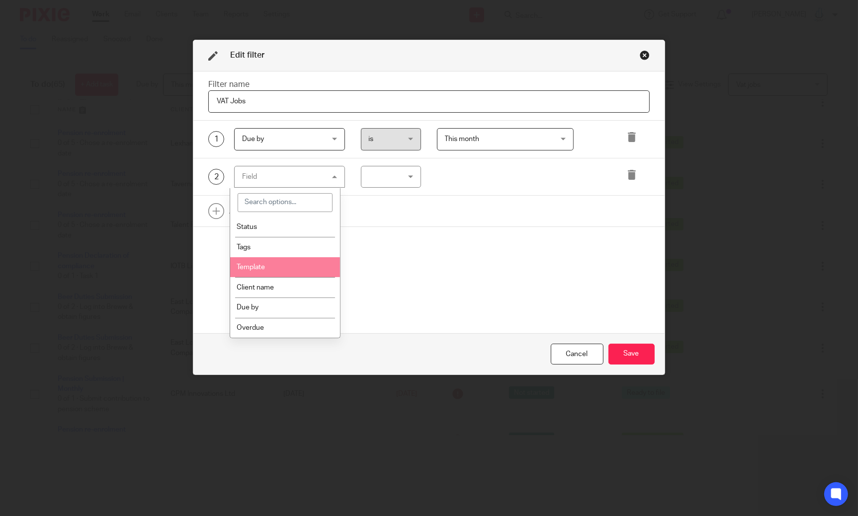
click at [264, 270] on span "Template" at bounding box center [251, 267] width 28 height 7
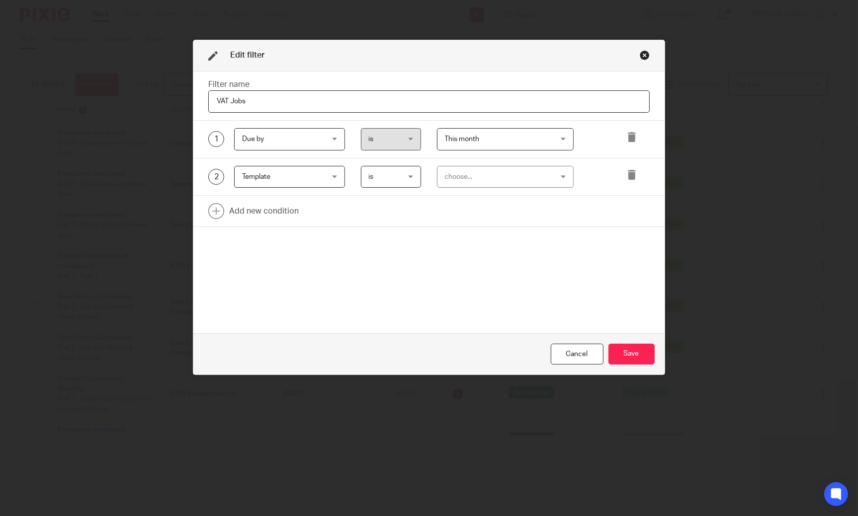
click at [463, 181] on div "choose..." at bounding box center [496, 176] width 102 height 21
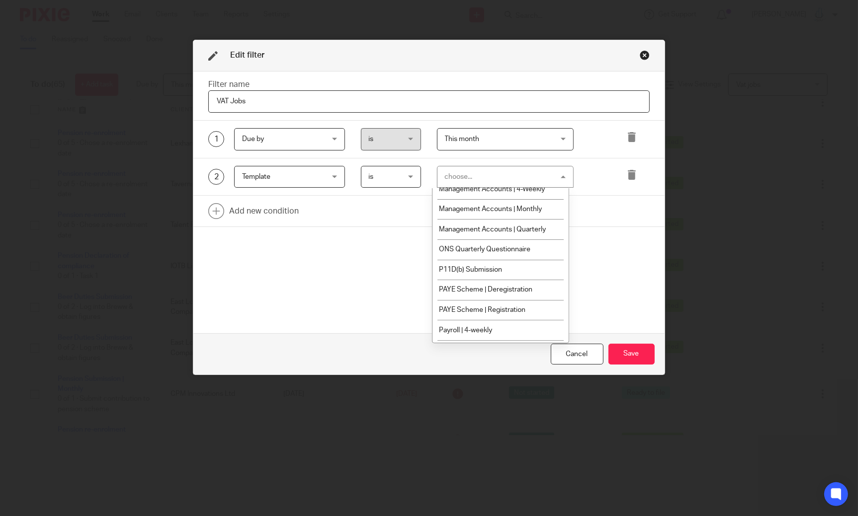
scroll to position [816, 0]
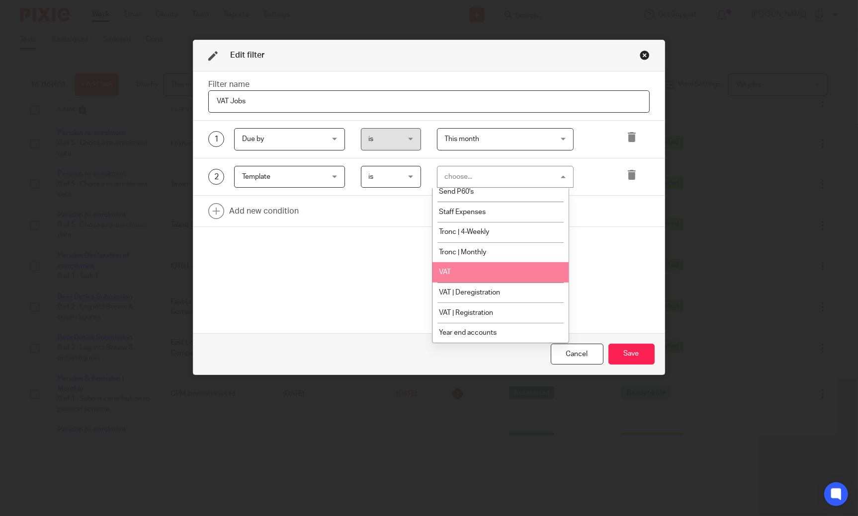
click at [468, 273] on li "VAT" at bounding box center [500, 272] width 136 height 20
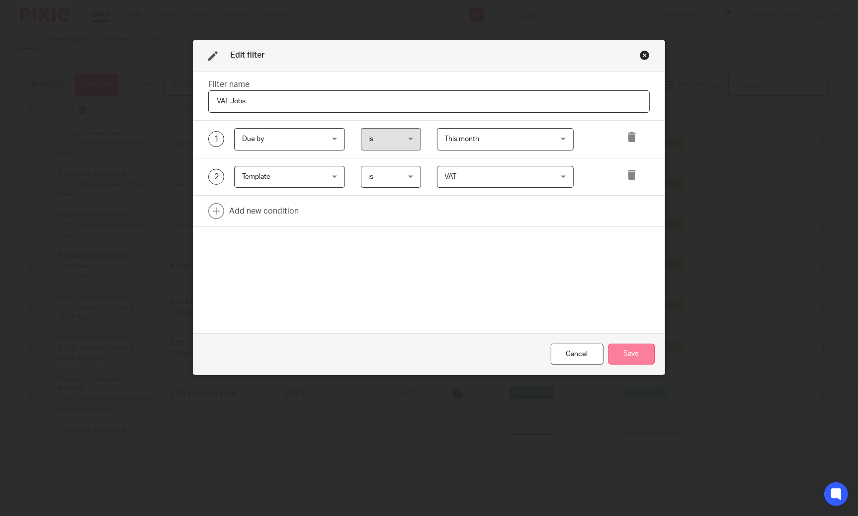
click at [635, 357] on button "Save" at bounding box center [631, 354] width 46 height 21
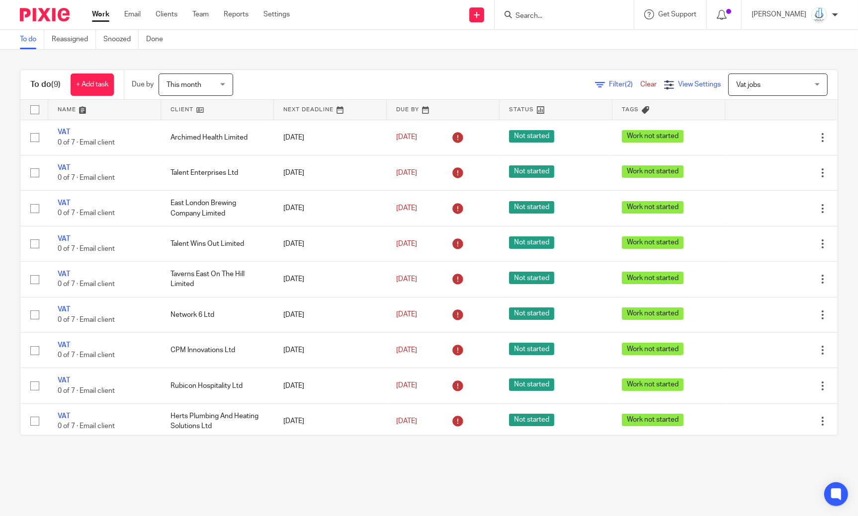
click at [664, 86] on div "View Settings" at bounding box center [692, 85] width 57 height 10
click at [631, 153] on span "Manage saved views" at bounding box center [634, 151] width 64 height 7
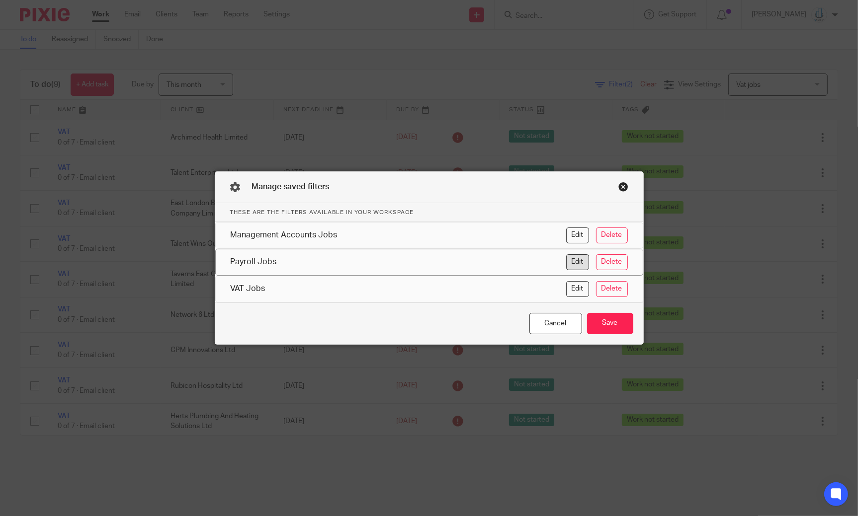
click at [573, 265] on button "Edit" at bounding box center [577, 262] width 23 height 16
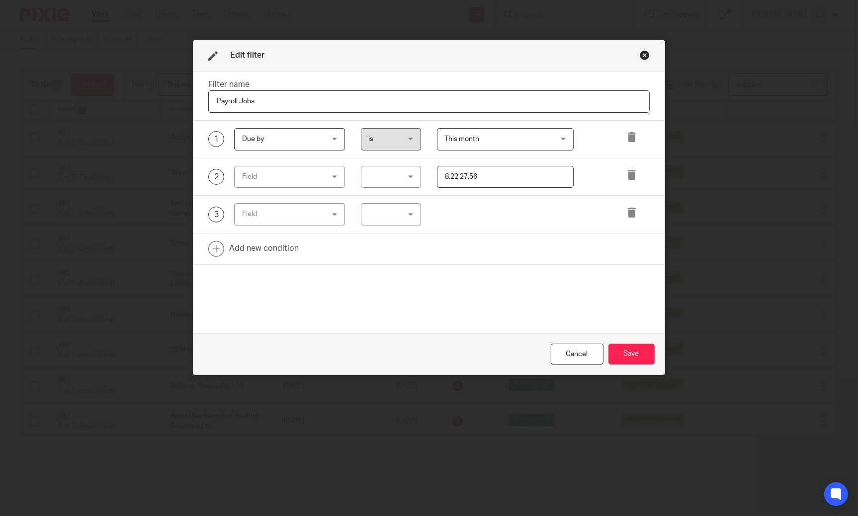
click at [640, 58] on div "Close this dialog window" at bounding box center [644, 55] width 10 height 10
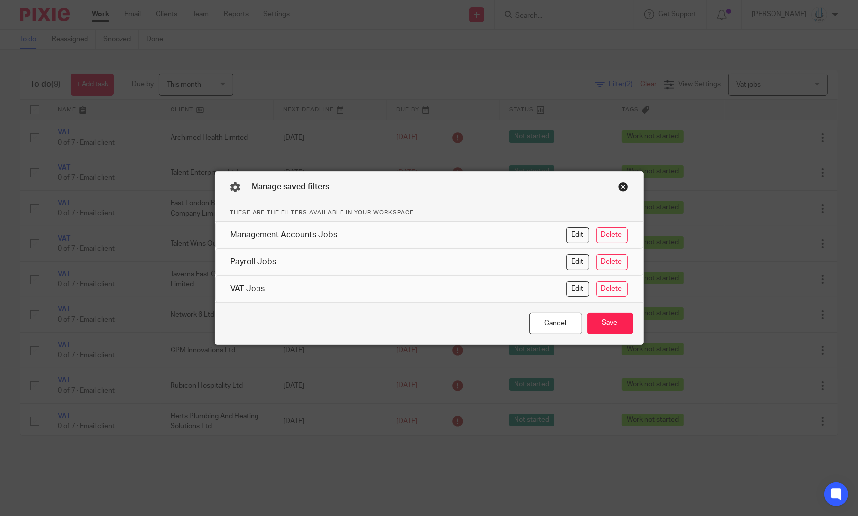
click at [619, 193] on div "Manage saved filters" at bounding box center [429, 187] width 428 height 31
click at [620, 189] on div "Close this dialog window" at bounding box center [623, 187] width 10 height 10
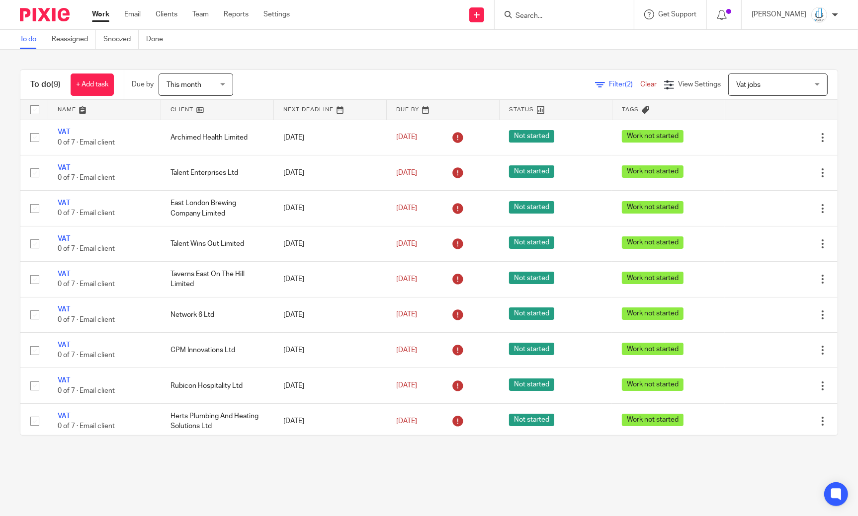
click at [736, 81] on span "Vat jobs" at bounding box center [748, 84] width 24 height 7
click at [733, 183] on li "Vat jobs" at bounding box center [759, 176] width 98 height 20
click at [178, 112] on link at bounding box center [217, 110] width 112 height 20
